Goal: Find specific page/section: Find specific page/section

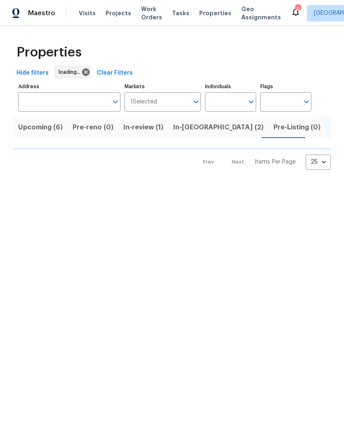
click at [24, 126] on span "Upcoming (6)" at bounding box center [40, 128] width 45 height 12
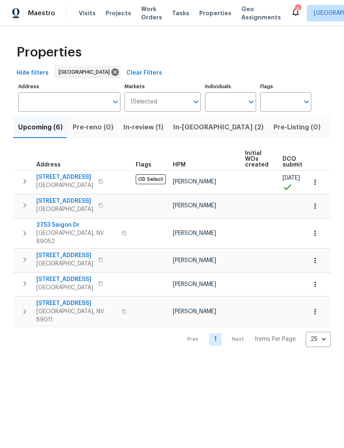
click at [41, 101] on input "Address" at bounding box center [63, 101] width 90 height 19
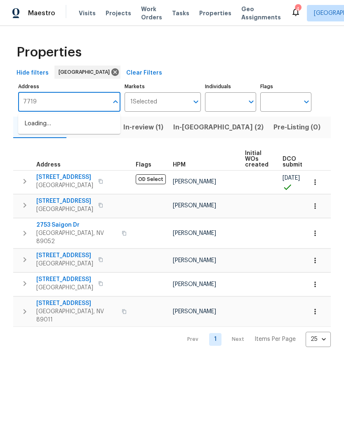
type input "7719"
click at [41, 139] on li "[STREET_ADDRESS]" at bounding box center [69, 146] width 102 height 14
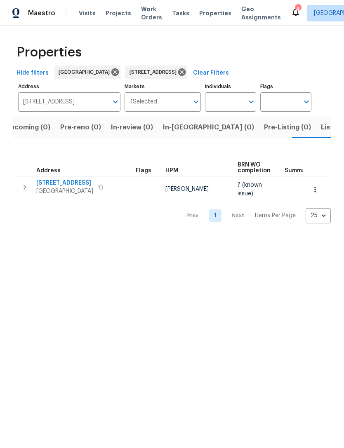
scroll to position [0, 13]
click at [51, 185] on span "[STREET_ADDRESS]" at bounding box center [64, 183] width 57 height 8
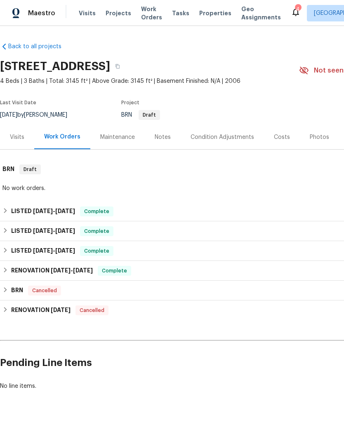
click at [205, 15] on span "Properties" at bounding box center [215, 13] width 32 height 8
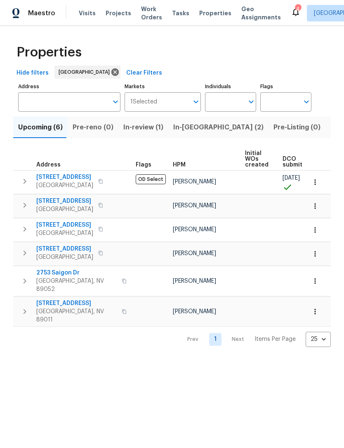
click at [313, 234] on icon "button" at bounding box center [315, 230] width 8 height 8
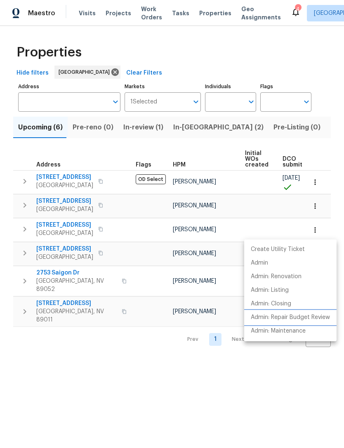
click at [308, 313] on p "Admin: Repair Budget Review" at bounding box center [290, 317] width 79 height 9
click at [93, 361] on div at bounding box center [172, 224] width 344 height 448
